Goal: Task Accomplishment & Management: Manage account settings

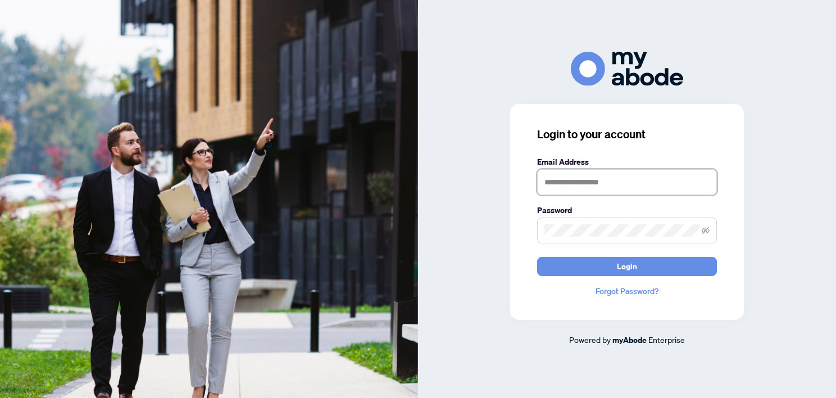
click at [598, 170] on input "text" at bounding box center [627, 182] width 180 height 26
type input "**********"
click at [537, 257] on button "Login" at bounding box center [627, 266] width 180 height 19
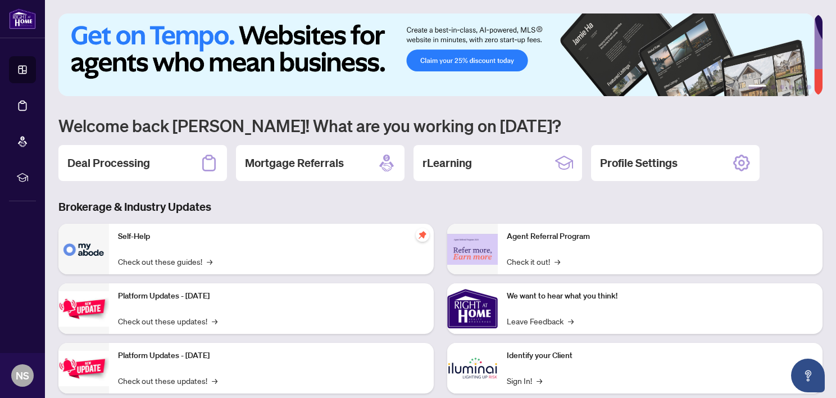
click at [161, 168] on div "Deal Processing" at bounding box center [142, 163] width 169 height 36
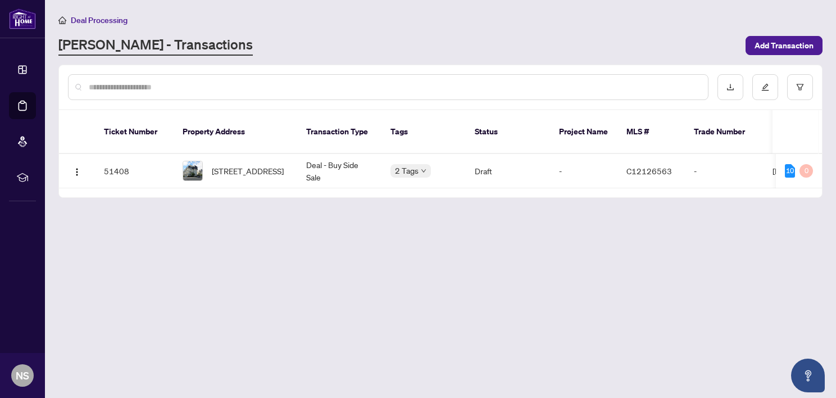
click at [253, 165] on span "[STREET_ADDRESS]" at bounding box center [248, 171] width 72 height 12
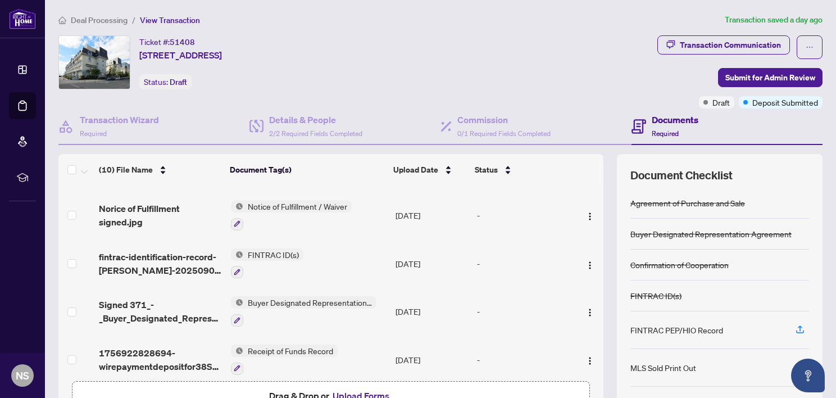
scroll to position [286, 0]
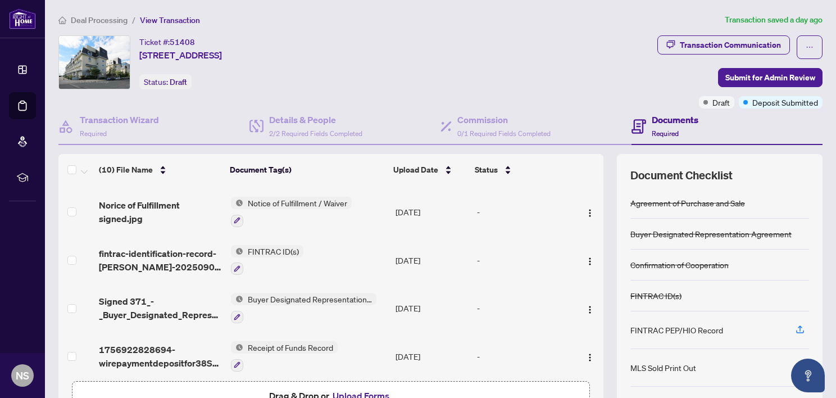
click at [181, 256] on span "fintrac-identification-record-[PERSON_NAME]-20250903-103932.pdf" at bounding box center [160, 260] width 123 height 27
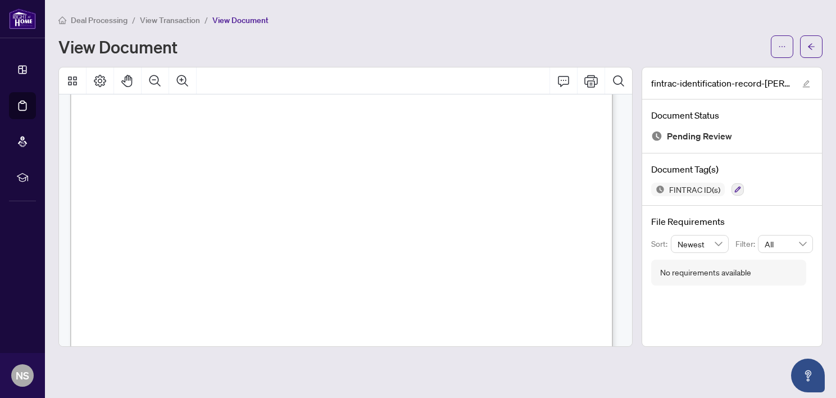
scroll to position [4607, 0]
click at [523, 372] on main "Deal Processing / View Transaction / View Document View Document fintrac-identi…" at bounding box center [440, 199] width 791 height 398
click at [265, 49] on div "View Document" at bounding box center [410, 47] width 705 height 18
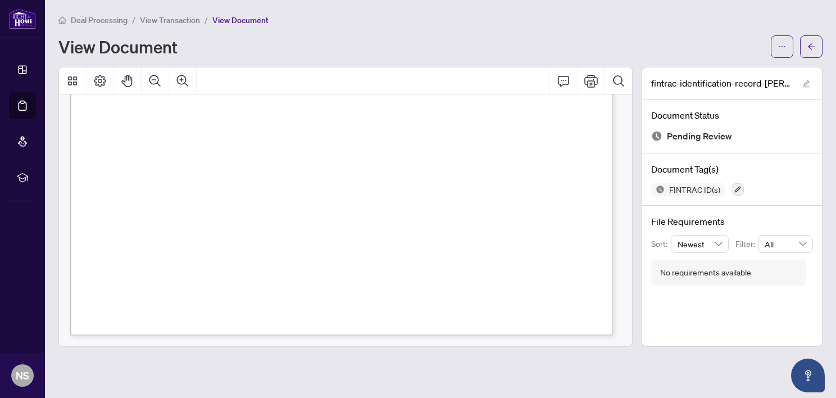
scroll to position [5511, 0]
click at [627, 367] on main "Deal Processing / View Transaction / View Document View Document fintrac-identi…" at bounding box center [440, 199] width 791 height 398
click at [299, 40] on div "View Document" at bounding box center [410, 47] width 705 height 18
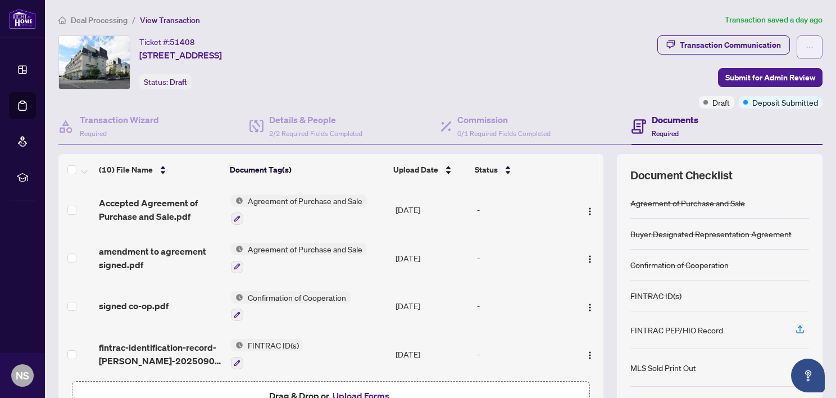
click at [805, 49] on icon "ellipsis" at bounding box center [809, 47] width 8 height 8
click at [805, 45] on icon "ellipsis" at bounding box center [809, 47] width 8 height 8
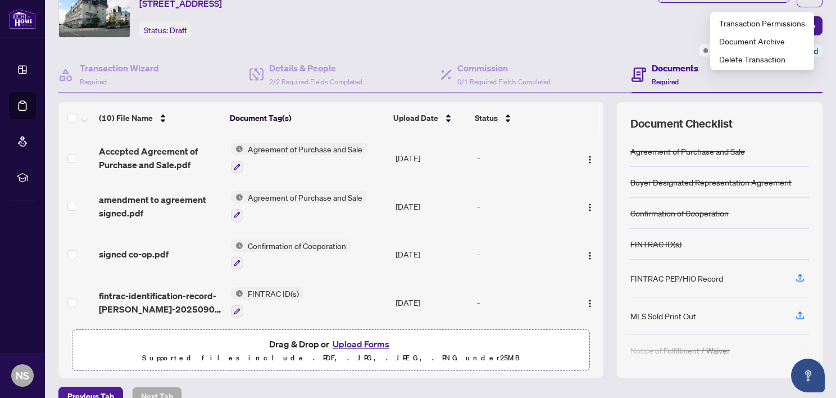
scroll to position [53, 0]
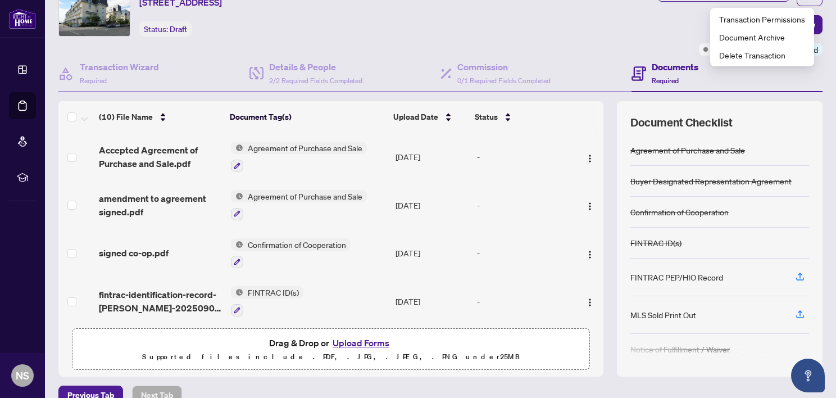
click at [661, 76] on span "Required" at bounding box center [665, 80] width 27 height 8
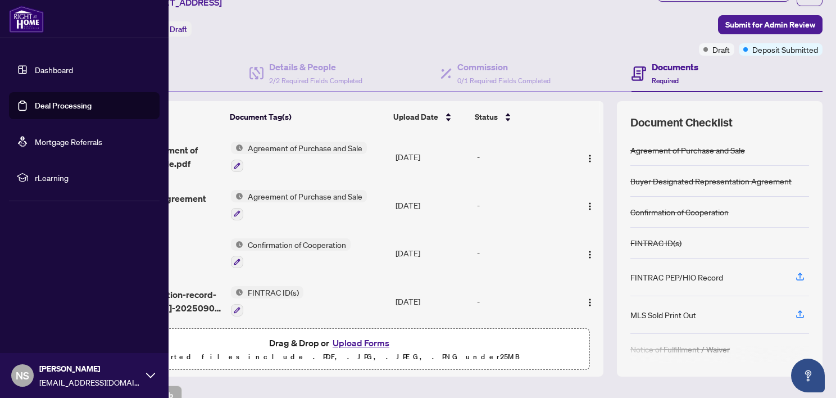
click at [146, 375] on icon at bounding box center [150, 375] width 9 height 9
click at [146, 372] on icon at bounding box center [150, 375] width 9 height 9
click at [42, 311] on span "Logout" at bounding box center [45, 308] width 25 height 18
